Goal: Check status: Verify the current state of an ongoing process or item

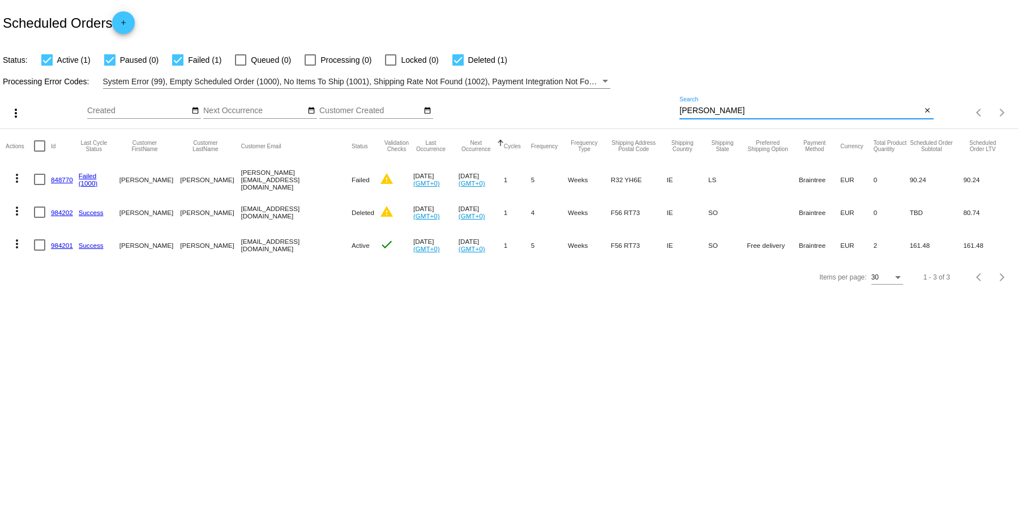
drag, startPoint x: 709, startPoint y: 113, endPoint x: 627, endPoint y: 101, distance: 83.0
click at [627, 101] on div "more_vert Aug Jan Feb Mar Apr 1" at bounding box center [509, 109] width 1018 height 40
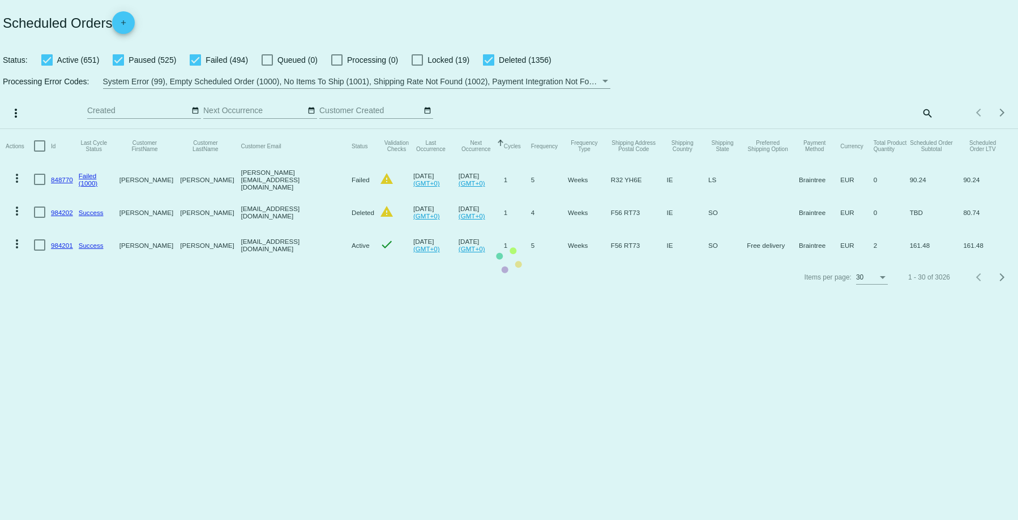
click at [923, 129] on mat-table "Actions Id Last Cycle Status Customer FirstName Customer LastName Customer Emai…" at bounding box center [509, 195] width 1018 height 132
click at [926, 129] on mat-table "Actions Id Last Cycle Status Customer FirstName Customer LastName Customer Emai…" at bounding box center [509, 195] width 1018 height 132
click at [924, 129] on mat-table "Actions Id Last Cycle Status Customer FirstName Customer LastName Customer Emai…" at bounding box center [509, 195] width 1018 height 132
click at [870, 129] on mat-table "Actions Id Last Cycle Status Customer FirstName Customer LastName Customer Emai…" at bounding box center [509, 195] width 1018 height 132
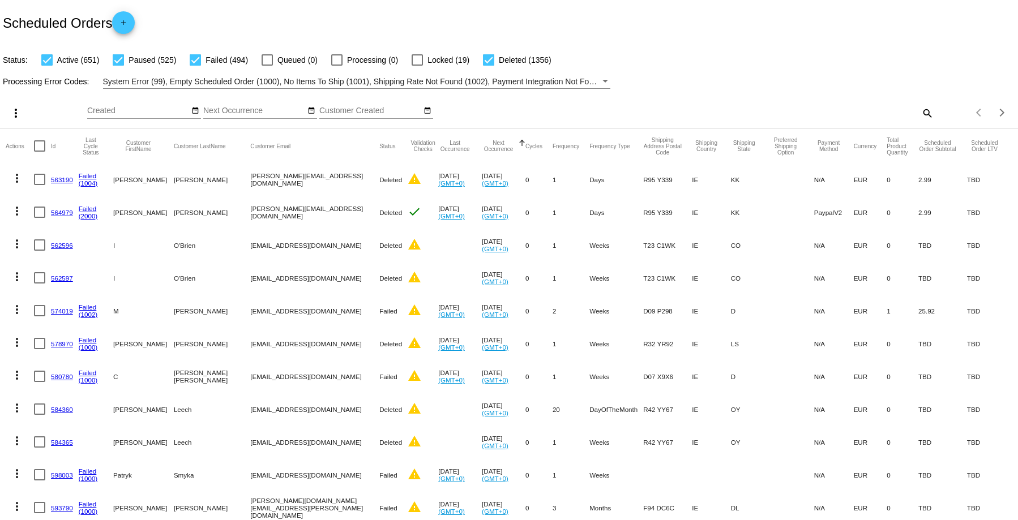
click at [920, 110] on mat-icon "search" at bounding box center [927, 113] width 14 height 18
click at [696, 109] on input "Search" at bounding box center [806, 110] width 254 height 9
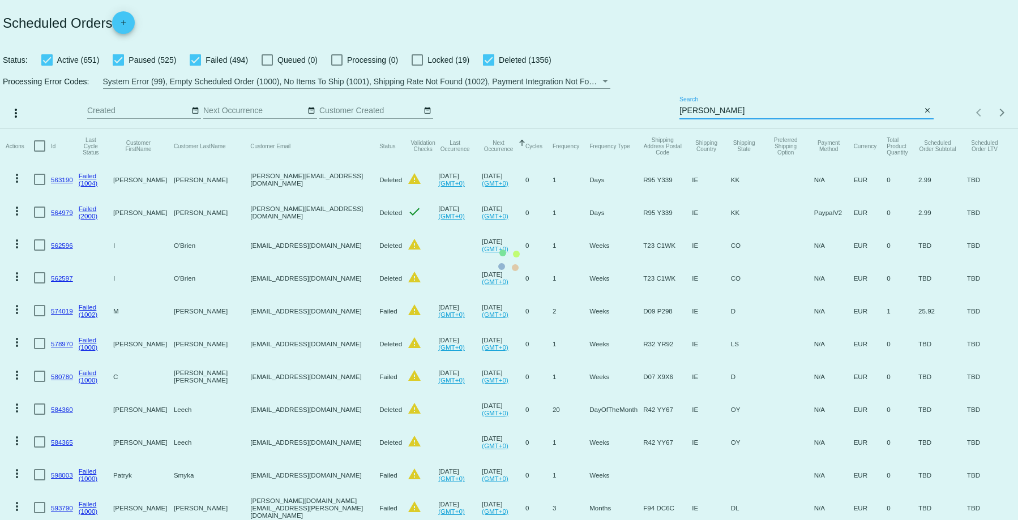
type input "[PERSON_NAME]"
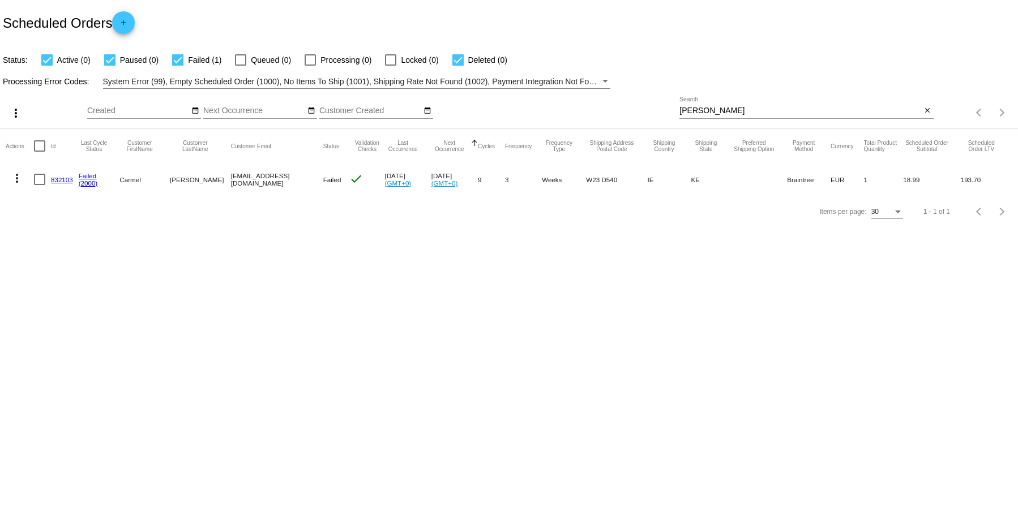
click at [51, 179] on link "832103" at bounding box center [62, 179] width 22 height 7
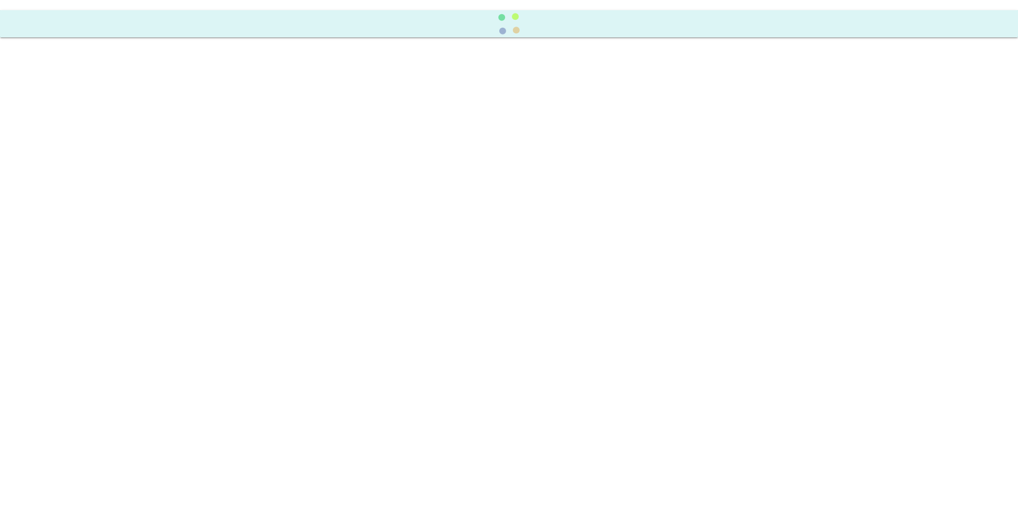
click at [51, 179] on body at bounding box center [509, 260] width 1018 height 520
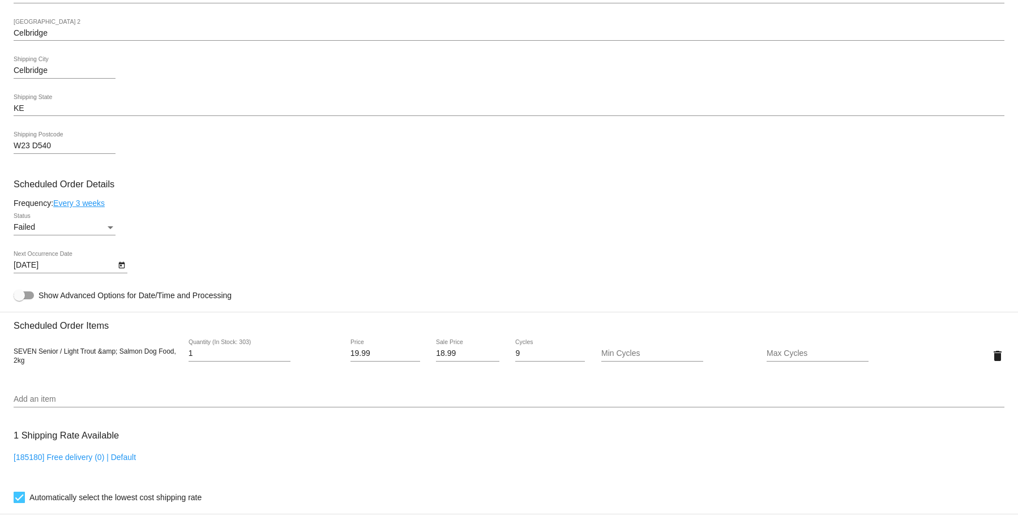
scroll to position [736, 0]
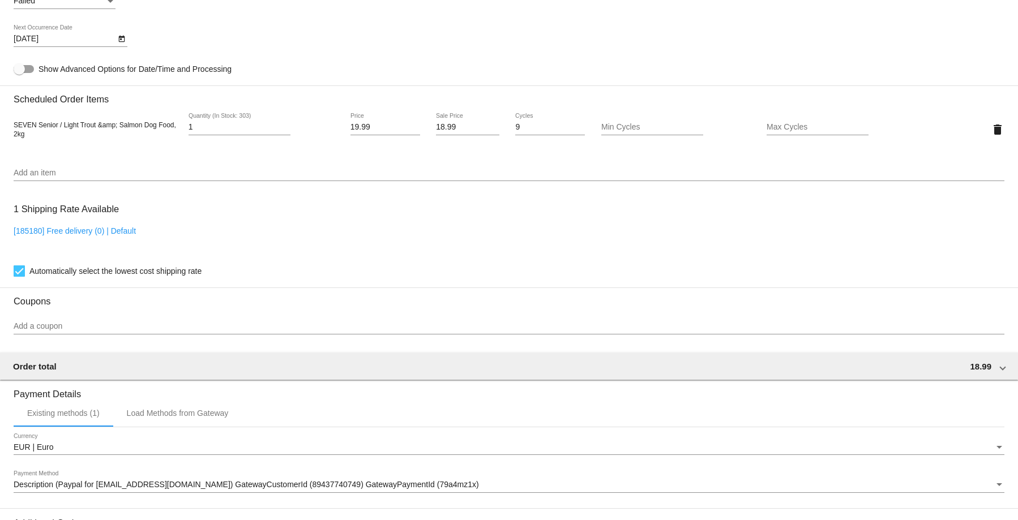
click at [339, 215] on div "1 Shipping Rate Available [185180] Free delivery (0) | Default Automatically se…" at bounding box center [509, 238] width 991 height 82
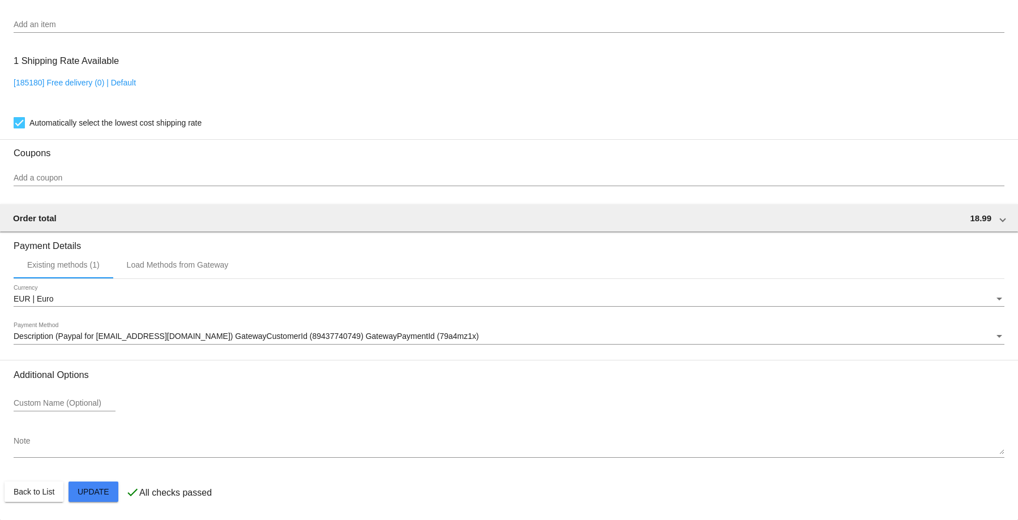
click at [996, 335] on div "Payment Method" at bounding box center [999, 336] width 6 height 3
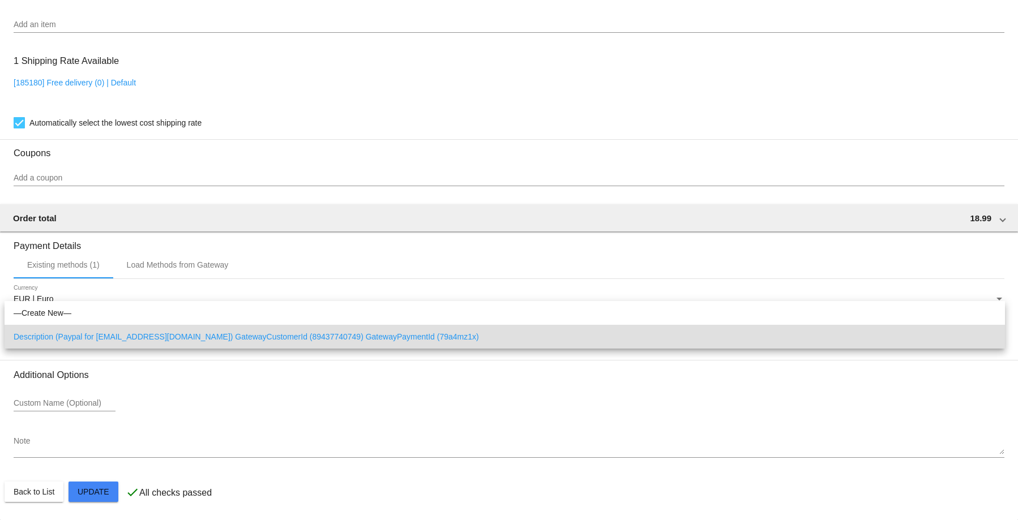
click at [327, 371] on div at bounding box center [509, 260] width 1018 height 520
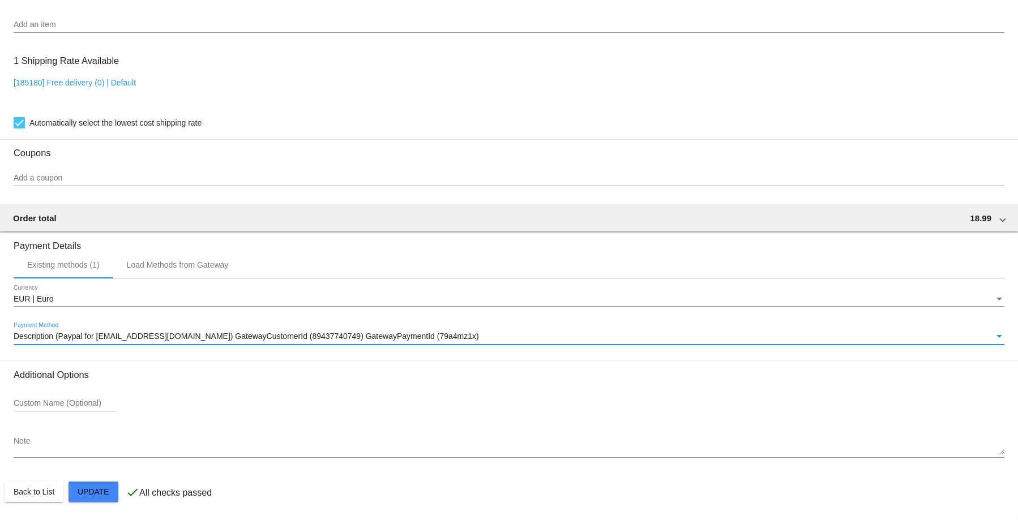
click at [20, 337] on span "Description (Paypal for knottcarmel@gmail.com) GatewayCustomerId (89437740749) …" at bounding box center [246, 336] width 465 height 9
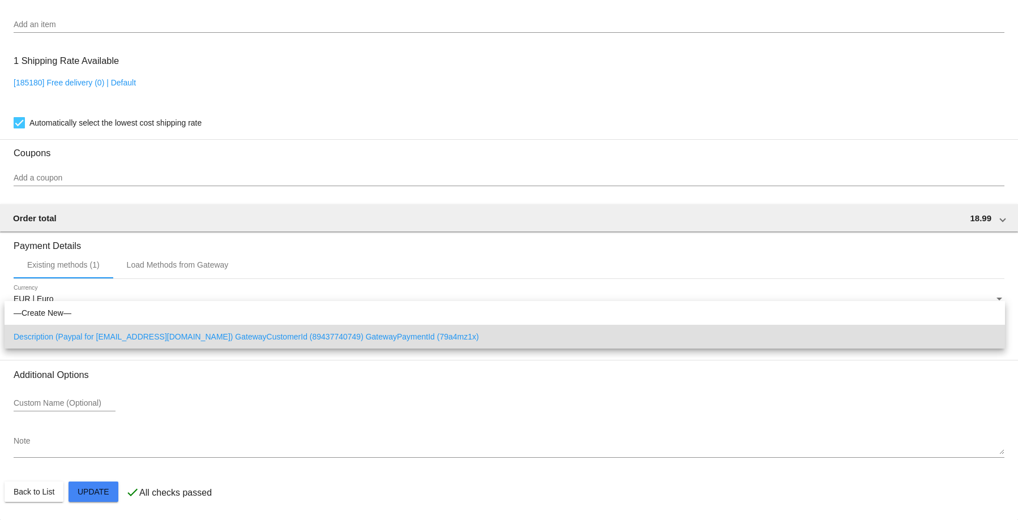
click at [992, 299] on div at bounding box center [509, 260] width 1018 height 520
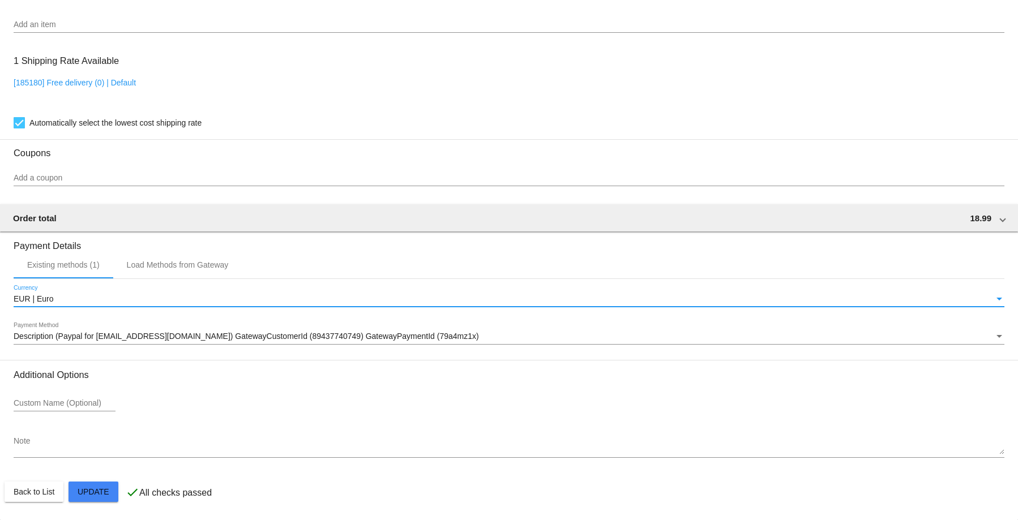
click at [996, 299] on div "Currency" at bounding box center [999, 299] width 6 height 3
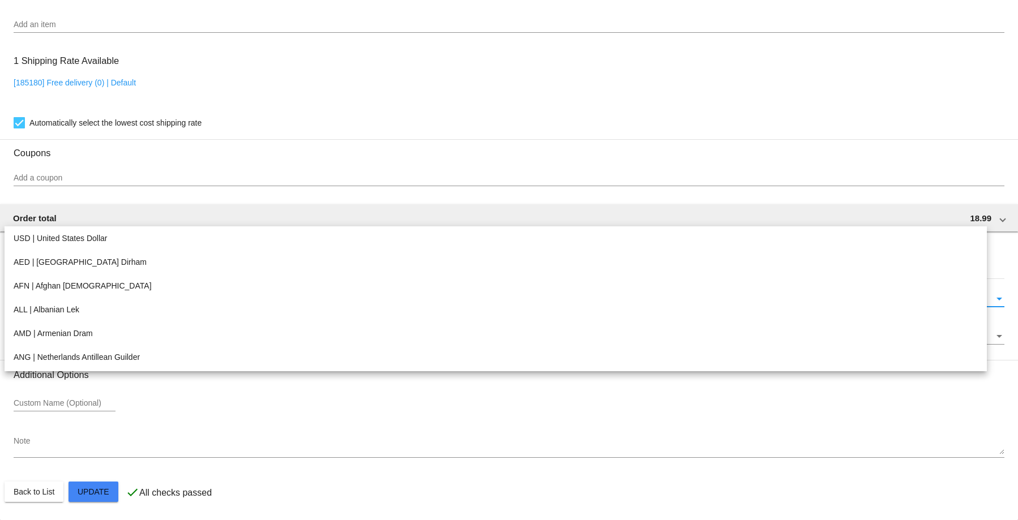
scroll to position [1057, 0]
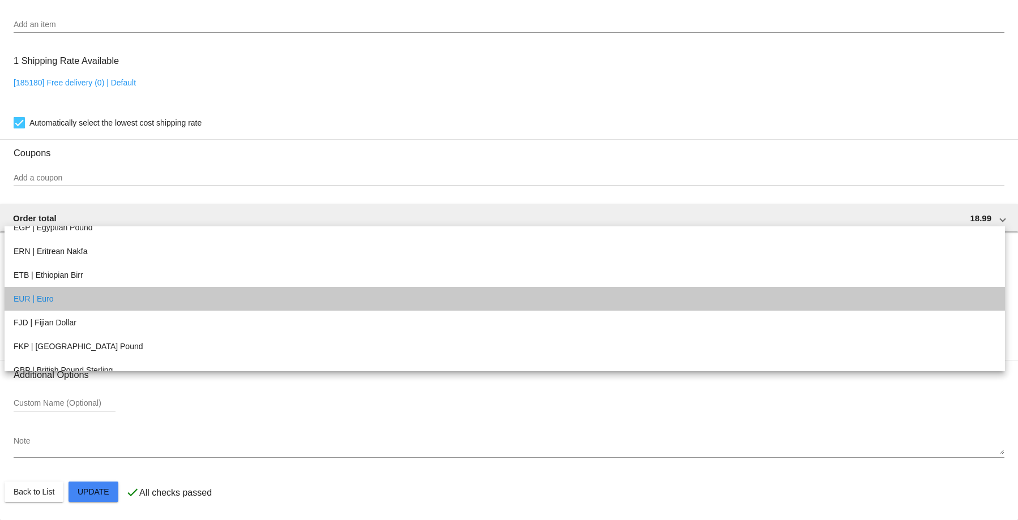
click at [992, 299] on mat-option "EUR | Euro" at bounding box center [505, 299] width 1000 height 24
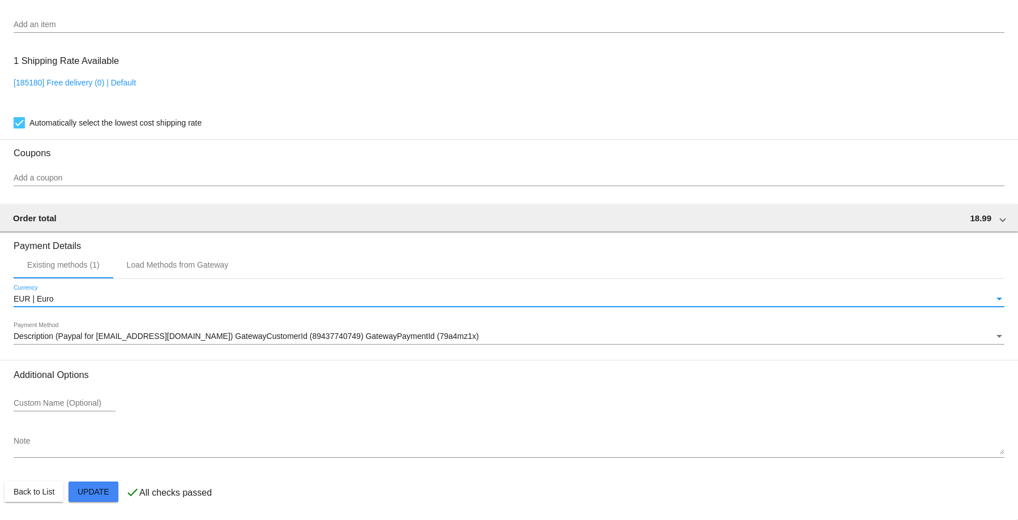
click at [996, 336] on div "Payment Method" at bounding box center [999, 336] width 6 height 3
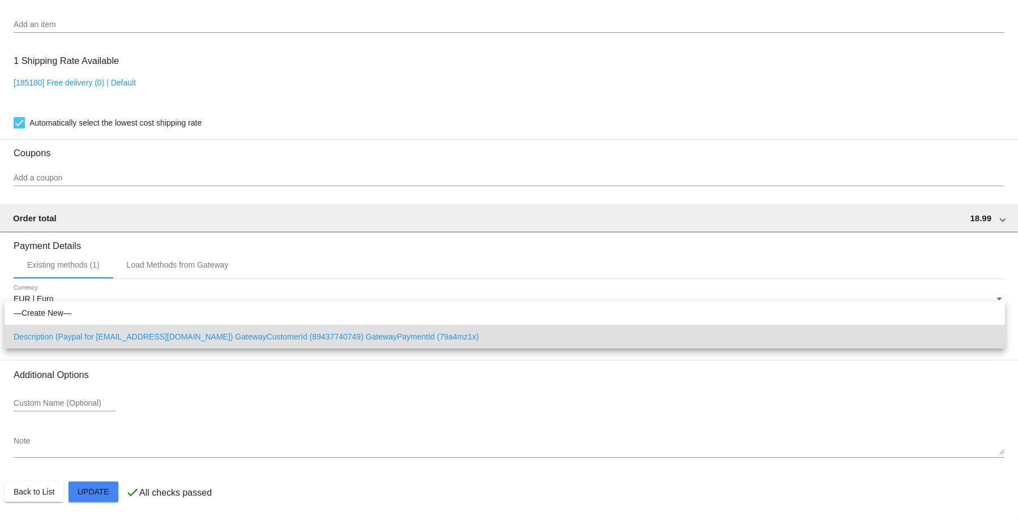
drag, startPoint x: 487, startPoint y: 337, endPoint x: 387, endPoint y: 442, distance: 144.6
click at [387, 442] on div at bounding box center [509, 260] width 1018 height 520
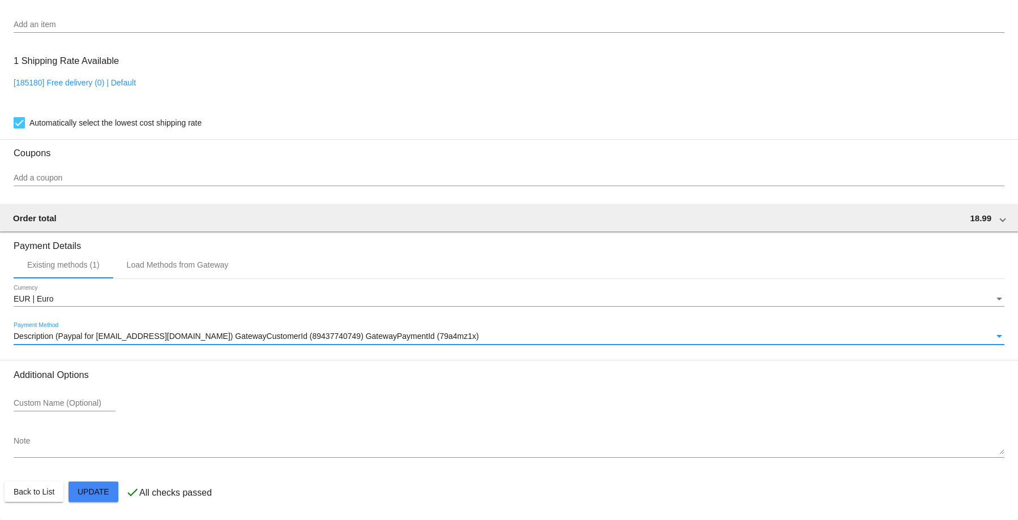
click at [408, 337] on span "Description (Paypal for knottcarmel@gmail.com) GatewayCustomerId (89437740749) …" at bounding box center [246, 336] width 465 height 9
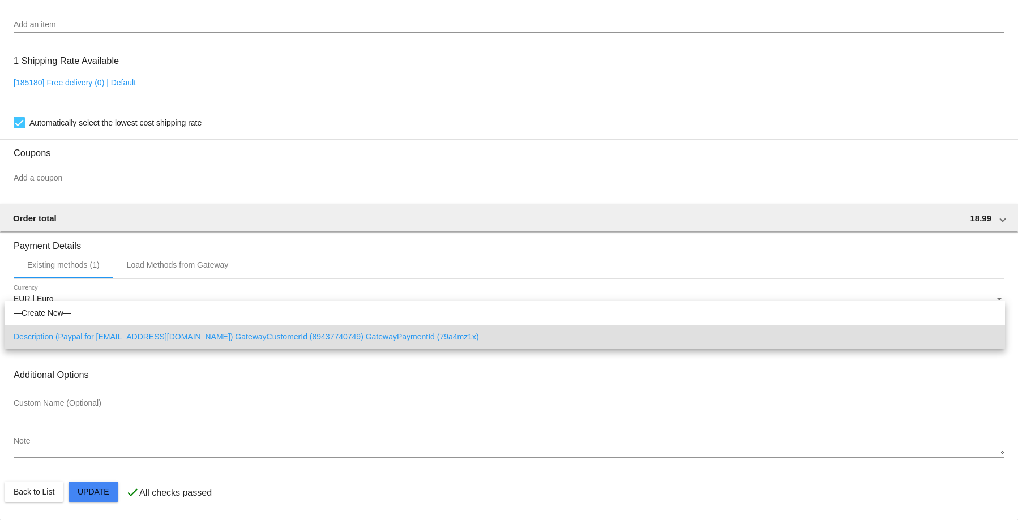
click at [993, 296] on div at bounding box center [509, 260] width 1018 height 520
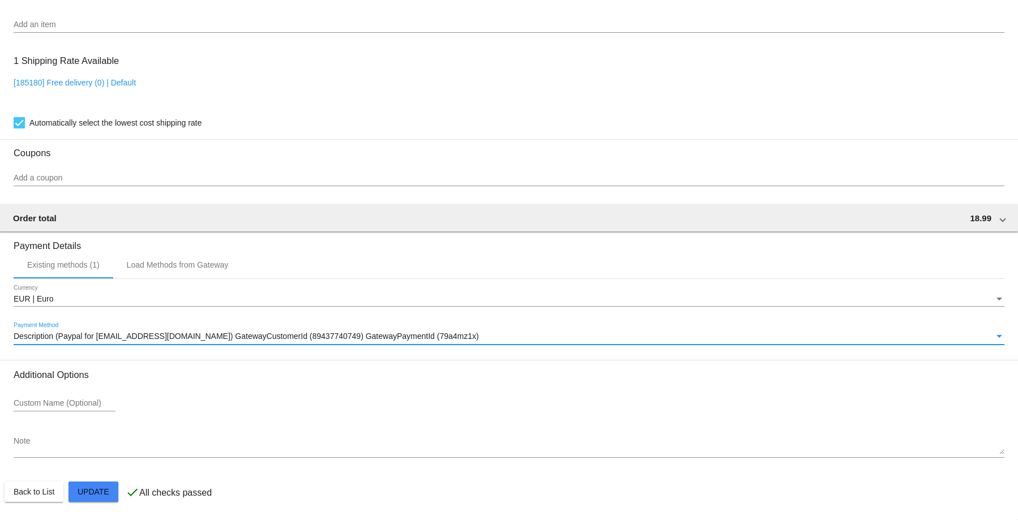
click at [994, 339] on div "Payment Method" at bounding box center [999, 336] width 10 height 9
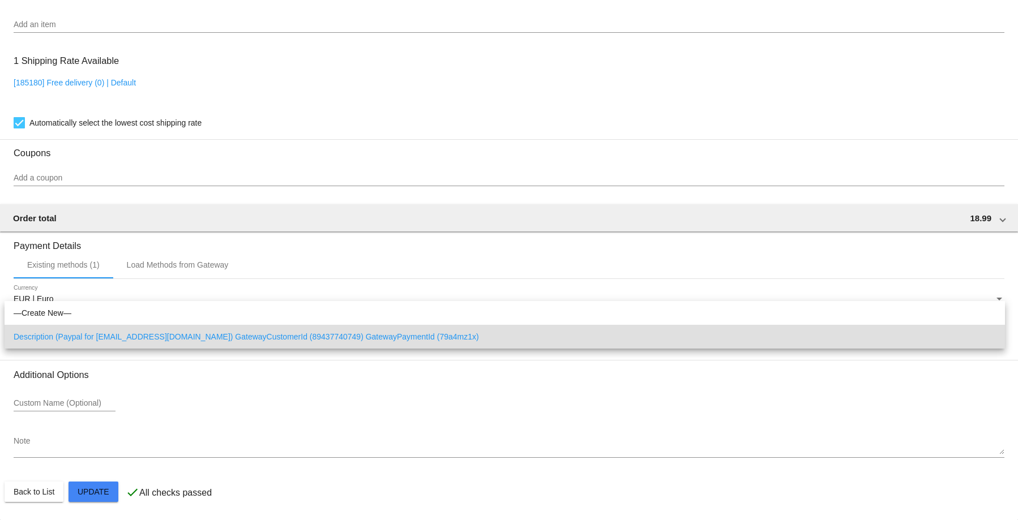
drag, startPoint x: 276, startPoint y: 341, endPoint x: 534, endPoint y: 410, distance: 267.2
click at [534, 409] on div at bounding box center [509, 260] width 1018 height 520
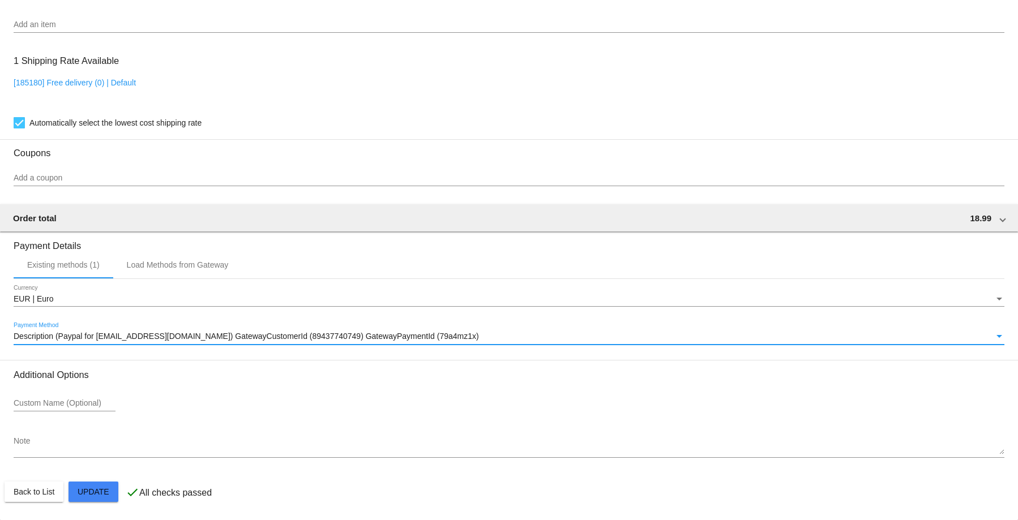
click at [202, 340] on span "Description (Paypal for knottcarmel@gmail.com) GatewayCustomerId (89437740749) …" at bounding box center [246, 336] width 465 height 9
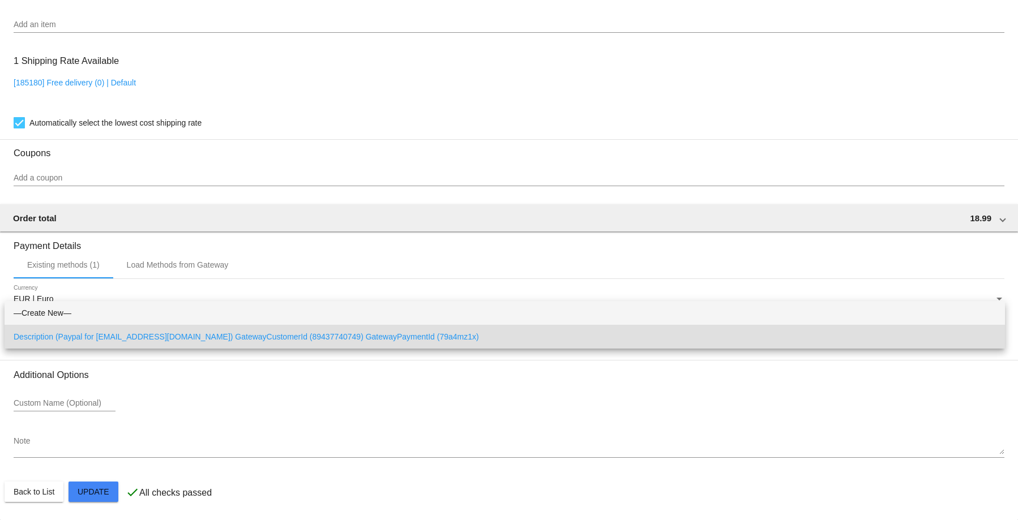
click at [988, 301] on span "—Create New—" at bounding box center [505, 313] width 982 height 24
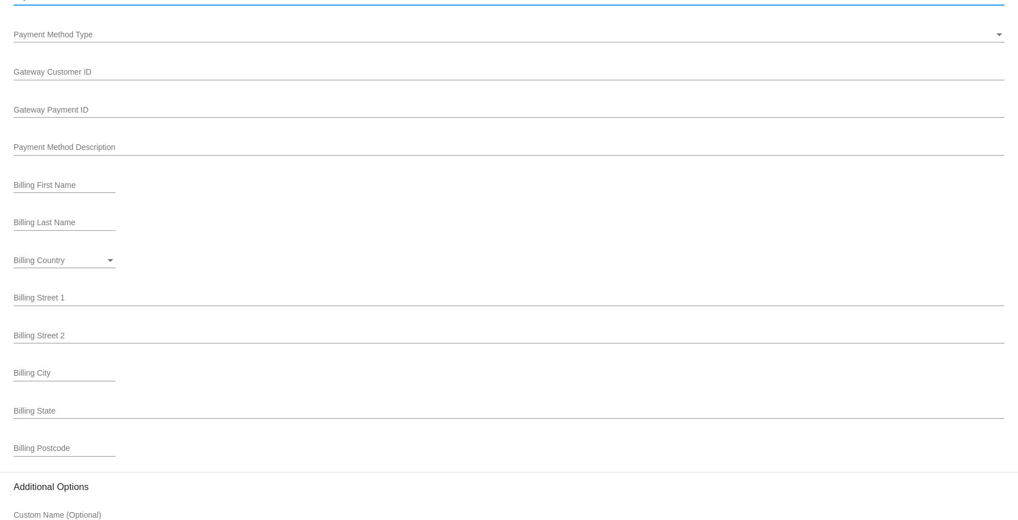
scroll to position [1336, 0]
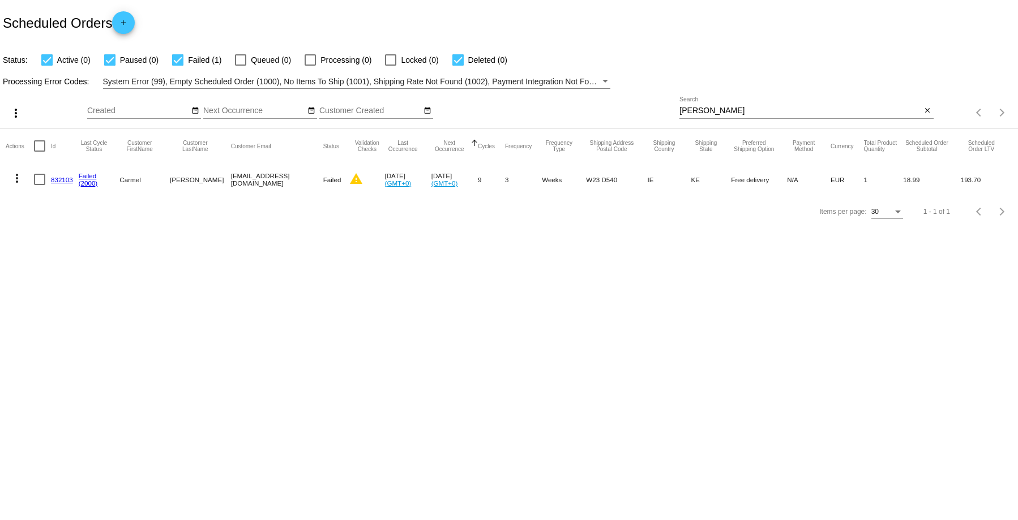
click at [59, 178] on link "832103" at bounding box center [62, 179] width 22 height 7
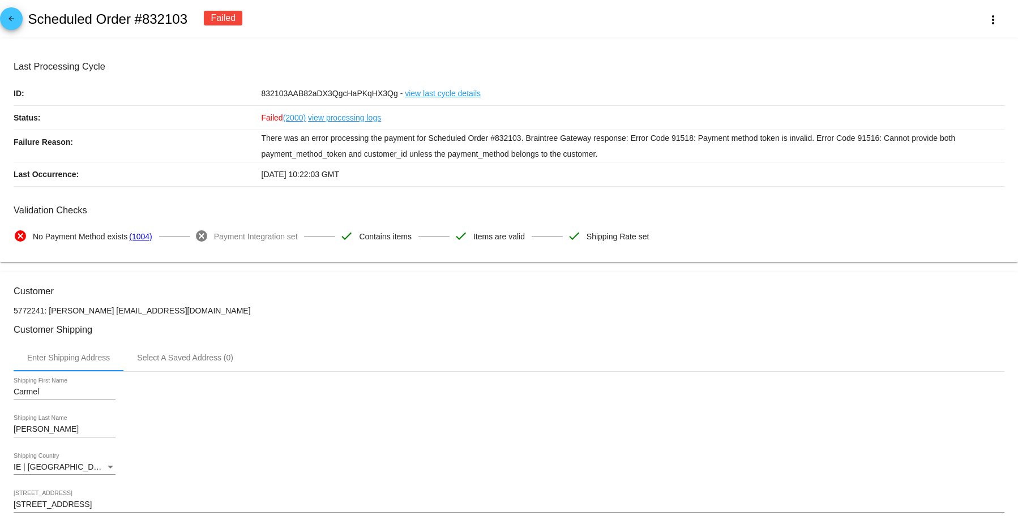
click at [340, 118] on link "view processing logs" at bounding box center [344, 118] width 73 height 24
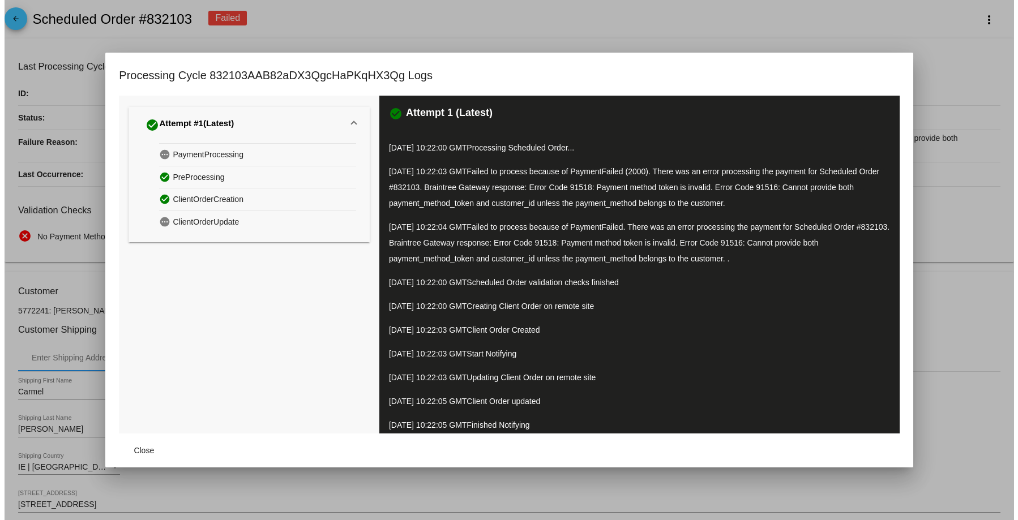
scroll to position [7, 0]
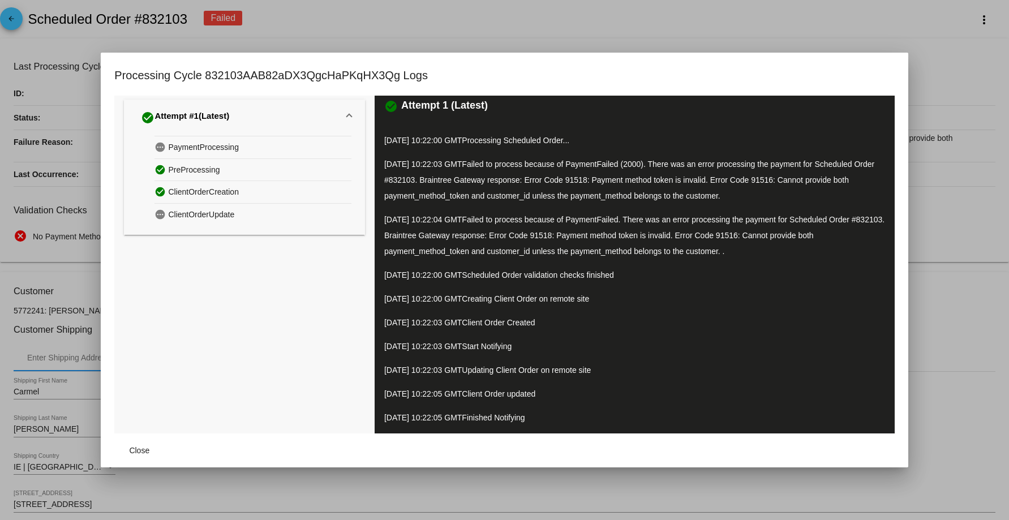
click at [817, 15] on div at bounding box center [504, 260] width 1009 height 520
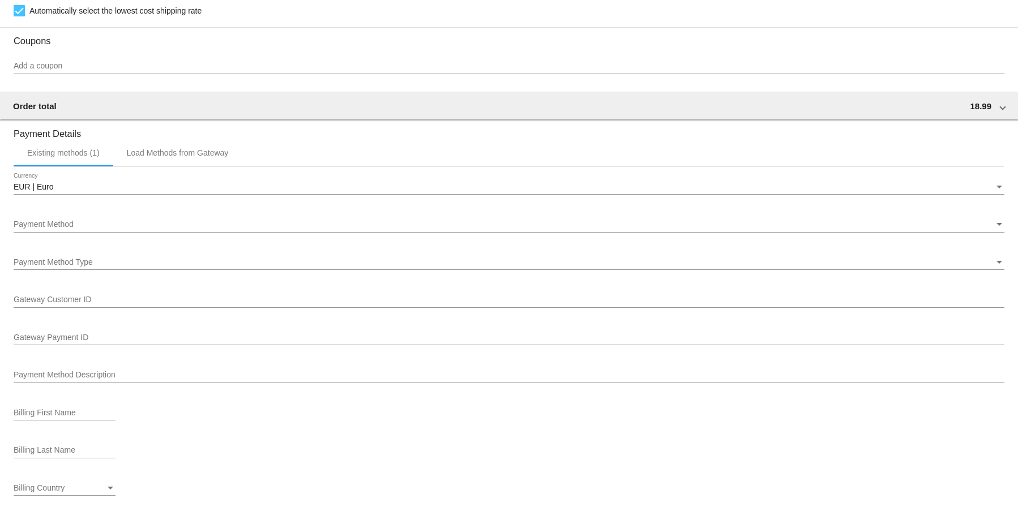
scroll to position [1336, 0]
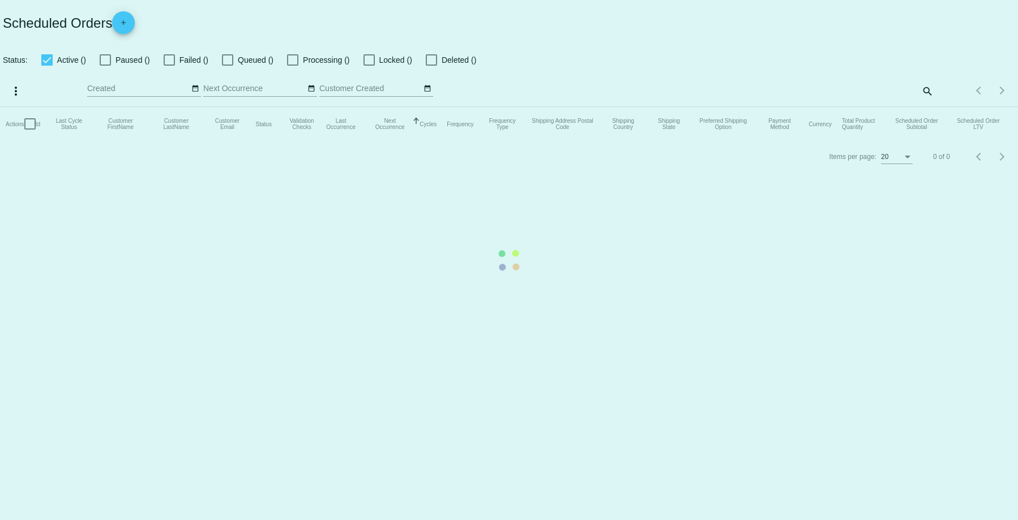
checkbox input "true"
